Goal: Find specific page/section: Find specific page/section

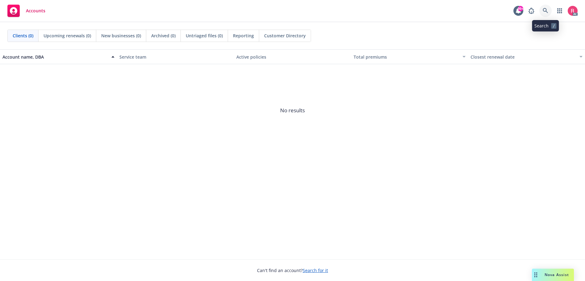
click at [546, 12] on icon at bounding box center [545, 11] width 6 height 6
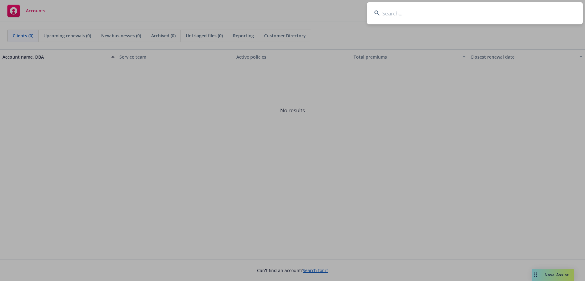
click at [395, 12] on input at bounding box center [475, 13] width 216 height 22
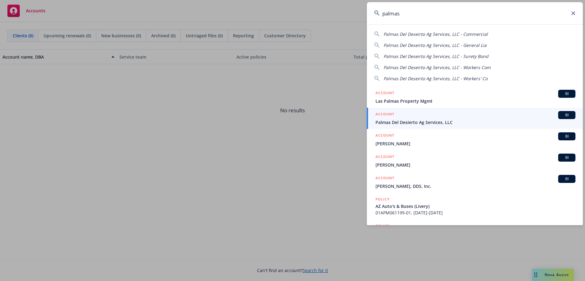
type input "palmas"
click at [560, 117] on span "BI" at bounding box center [566, 115] width 12 height 6
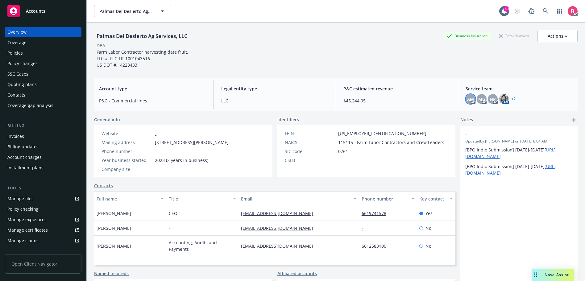
click at [467, 102] on span "AM" at bounding box center [470, 99] width 7 height 6
click at [478, 101] on span "MG" at bounding box center [481, 99] width 7 height 6
click at [489, 101] on span "NP" at bounding box center [492, 99] width 6 height 6
click at [499, 100] on img at bounding box center [504, 99] width 10 height 10
click at [511, 99] on link "+ 2" at bounding box center [513, 99] width 4 height 4
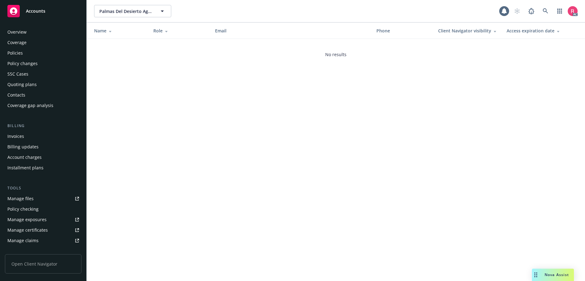
scroll to position [121, 0]
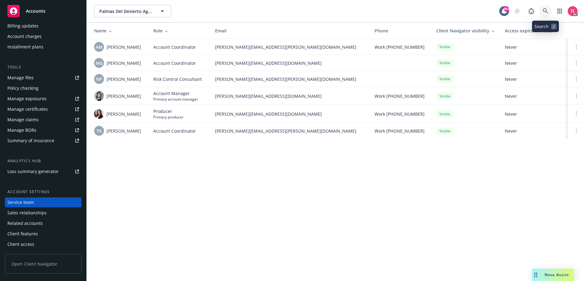
click at [542, 10] on link at bounding box center [545, 11] width 12 height 12
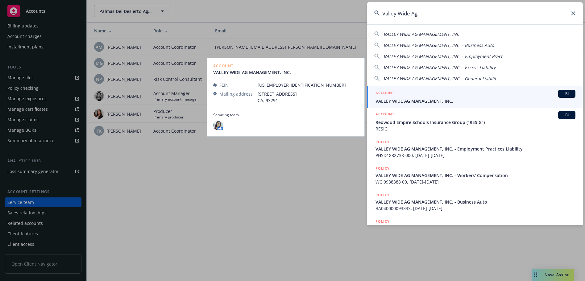
type input "Valley Wide Ag"
drag, startPoint x: 556, startPoint y: 94, endPoint x: 551, endPoint y: 92, distance: 5.7
click at [560, 94] on span "BI" at bounding box center [566, 94] width 12 height 6
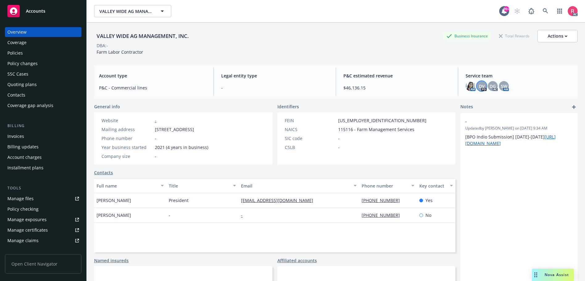
click at [480, 88] on span "DV" at bounding box center [481, 86] width 6 height 6
click at [191, 38] on div "VALLEY WIDE AG MANAGEMENT, INC." at bounding box center [142, 36] width 97 height 8
drag, startPoint x: 190, startPoint y: 34, endPoint x: 97, endPoint y: 29, distance: 92.3
click at [97, 29] on div "VALLEY WIDE AG MANAGEMENT, INC. Business Insurance Total Rewards Actions DBA: -…" at bounding box center [335, 42] width 483 height 38
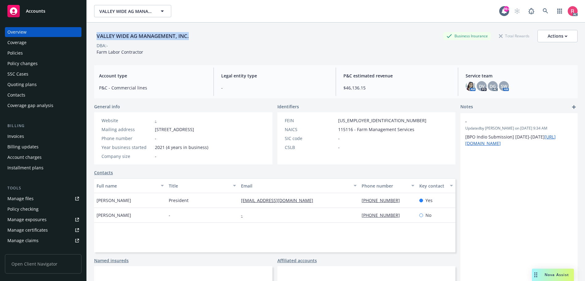
copy div "VALLEY WIDE AG MANAGEMENT, INC."
click at [539, 9] on link at bounding box center [545, 11] width 12 height 12
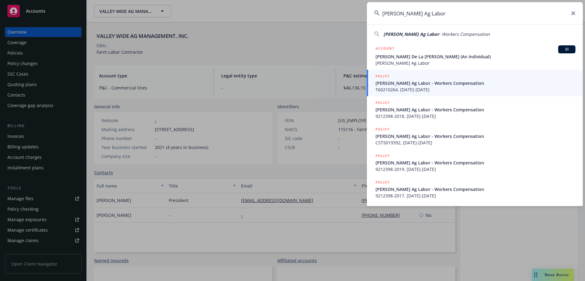
click at [439, 34] on span "- Workers Compensation" at bounding box center [464, 34] width 51 height 6
type input "Luz Ag Labor - Workers Compensation"
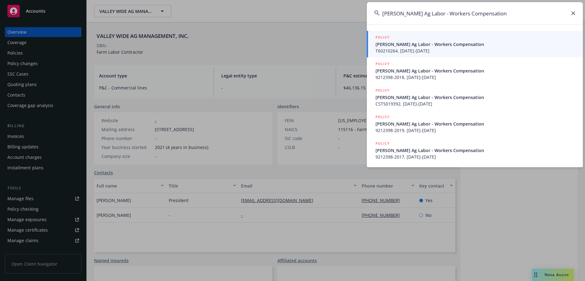
click at [406, 44] on span "Luz Ag Labor - Workers Compensation" at bounding box center [475, 44] width 200 height 6
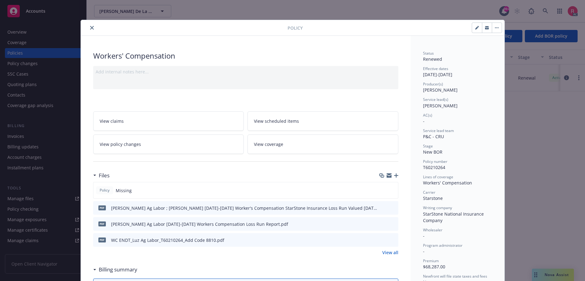
click at [15, 33] on div "Policy Workers' Compensation Add internal notes here... View claims View schedu…" at bounding box center [292, 140] width 585 height 281
click at [90, 27] on icon "close" at bounding box center [92, 28] width 4 height 4
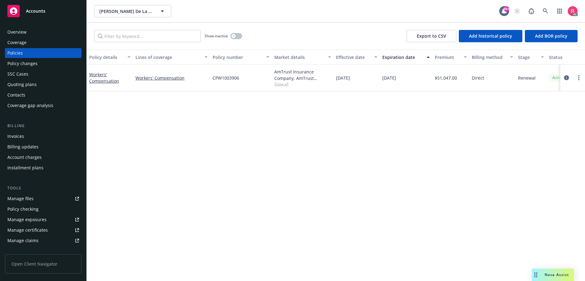
click at [21, 32] on div "Overview" at bounding box center [16, 32] width 19 height 10
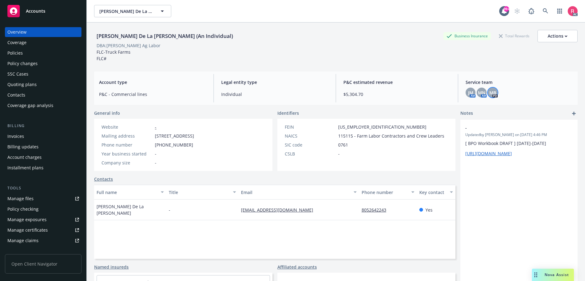
click at [490, 94] on span "MB" at bounding box center [492, 92] width 7 height 6
